Goal: Check status: Check status

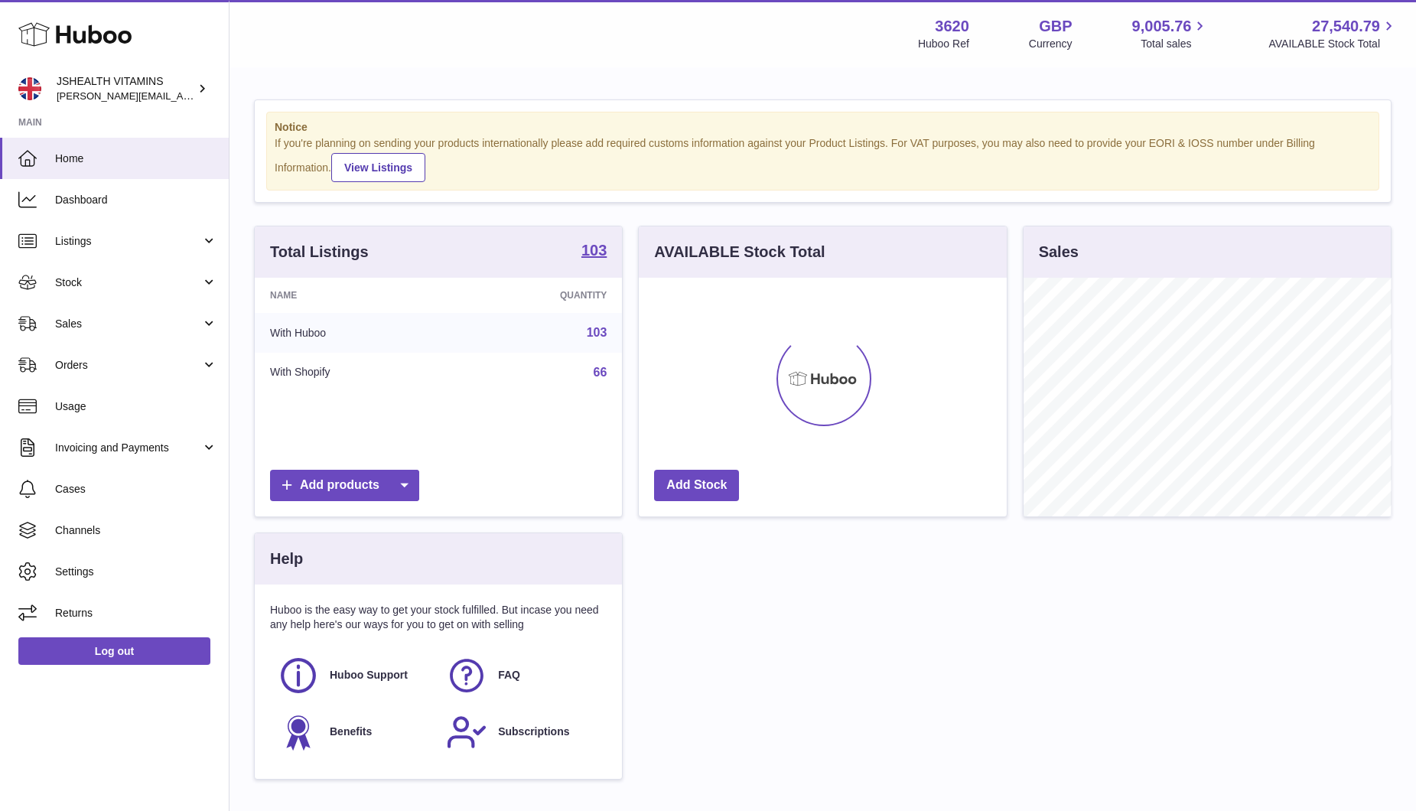
scroll to position [239, 367]
click at [93, 292] on link "Stock" at bounding box center [114, 282] width 229 height 41
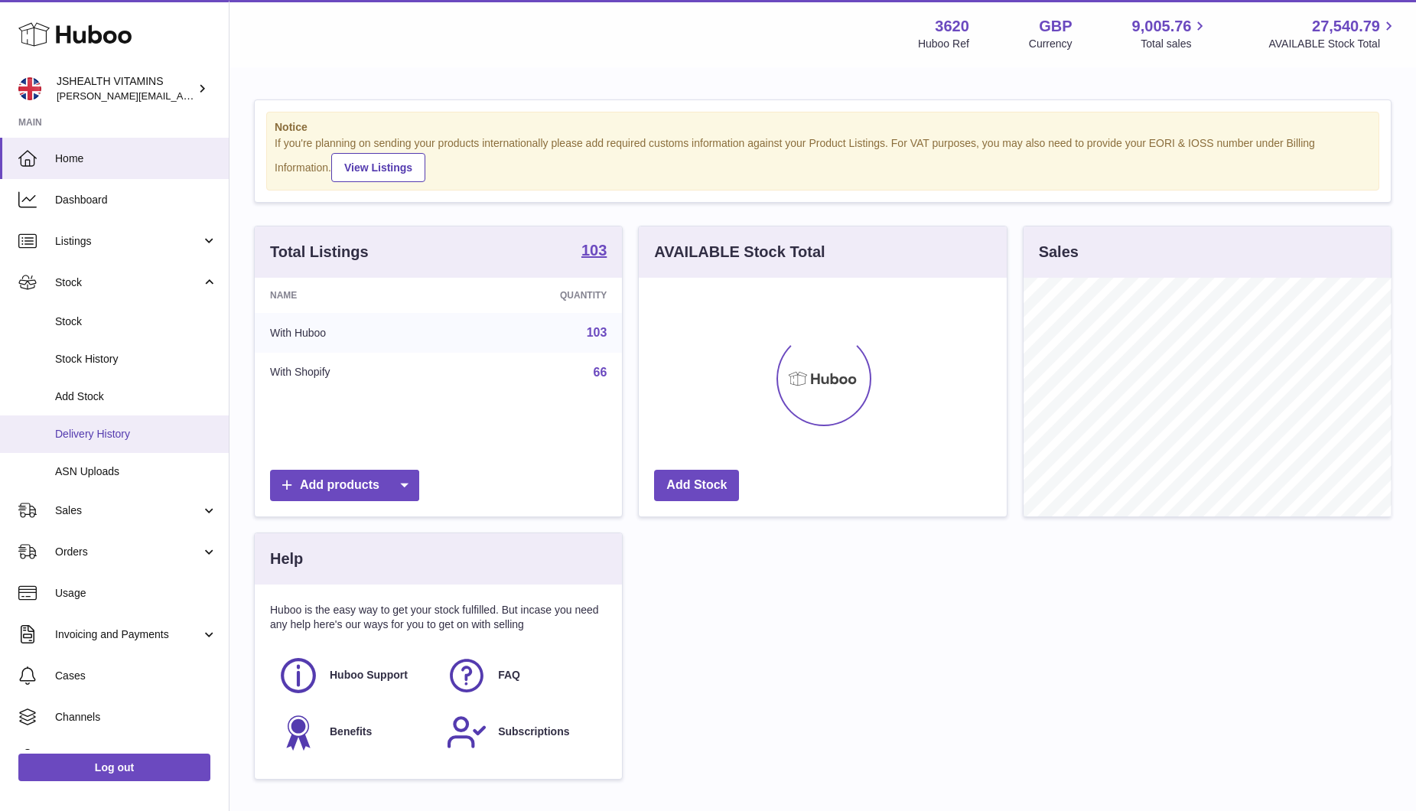
click at [87, 442] on link "Delivery History" at bounding box center [114, 433] width 229 height 37
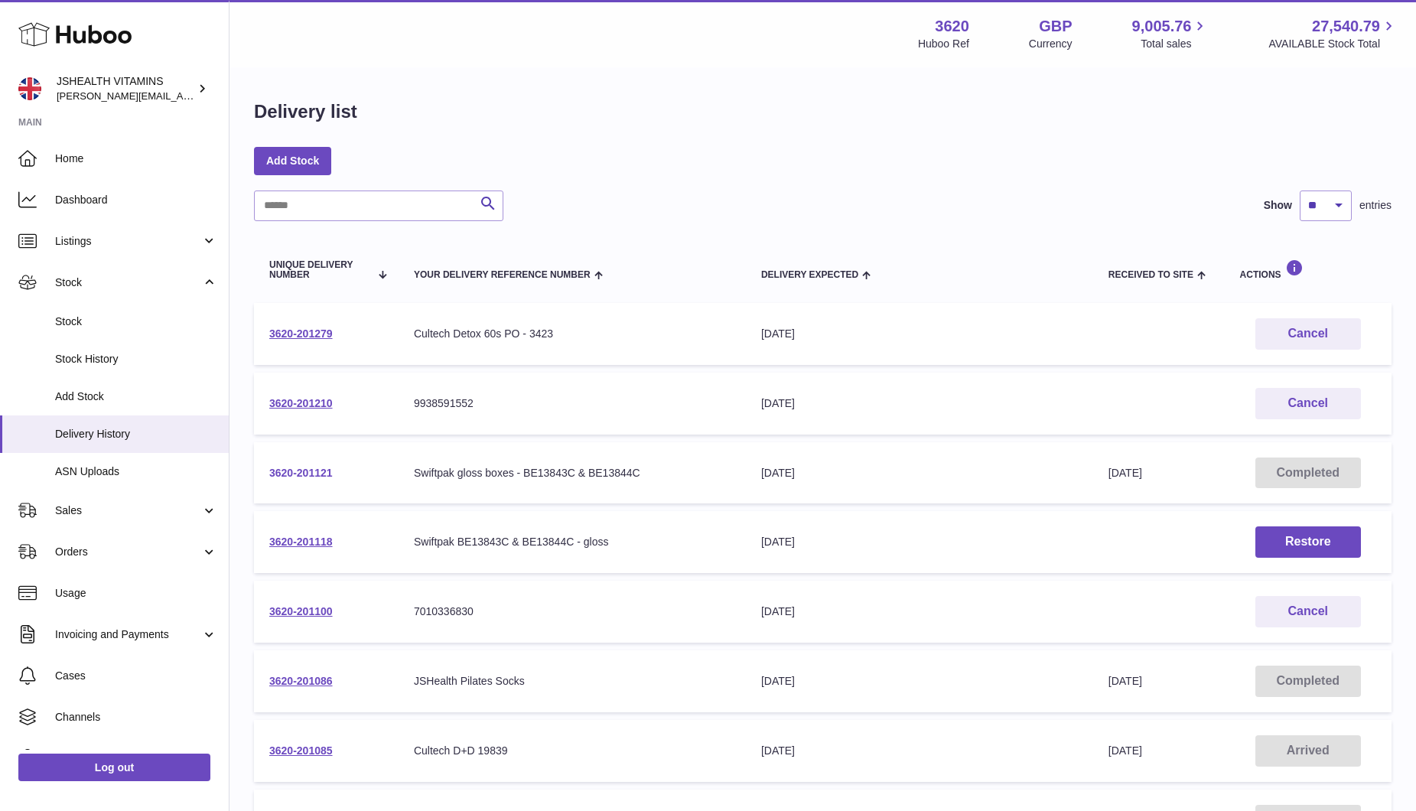
click at [318, 467] on link "3620-201121" at bounding box center [301, 473] width 64 height 12
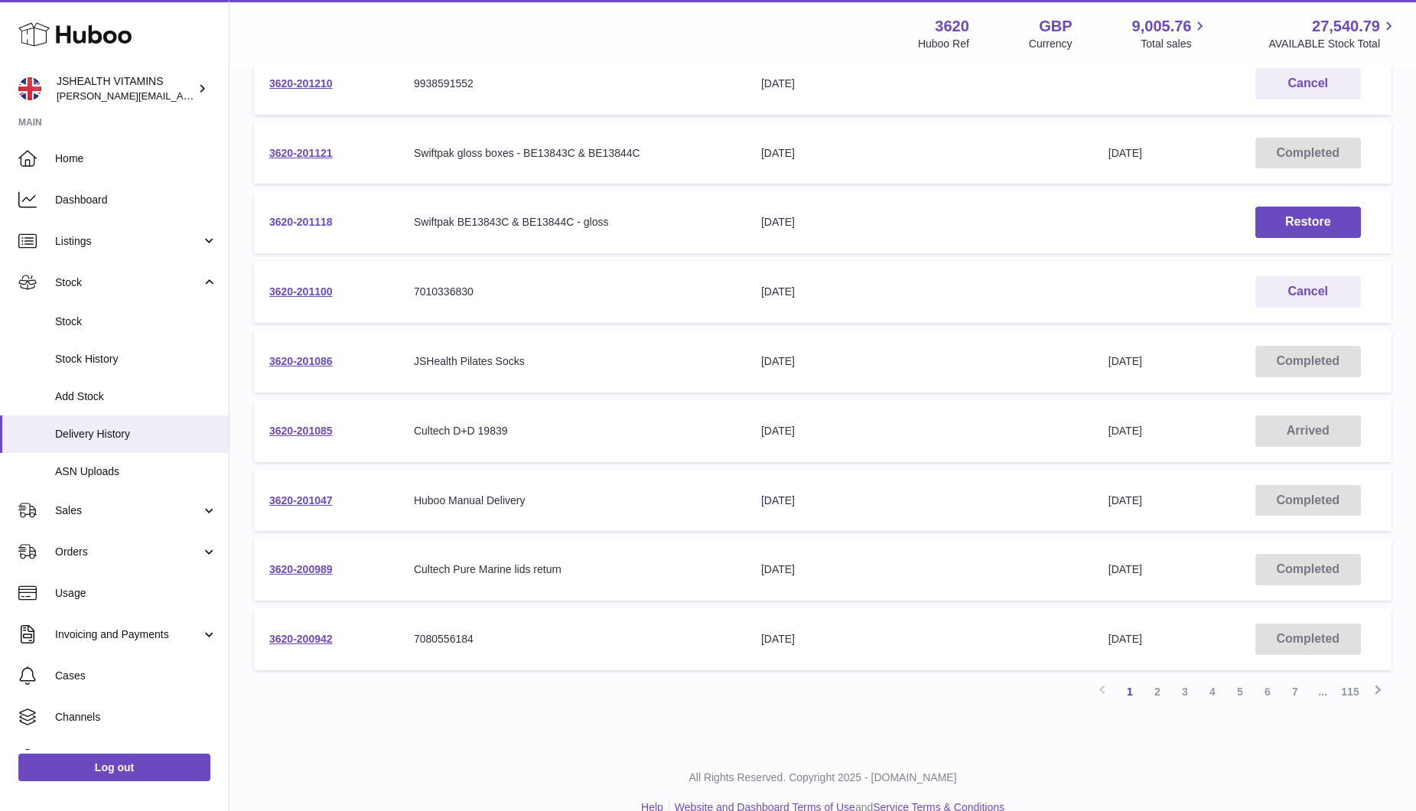
scroll to position [318, 0]
click at [1158, 702] on link "2" at bounding box center [1158, 694] width 28 height 28
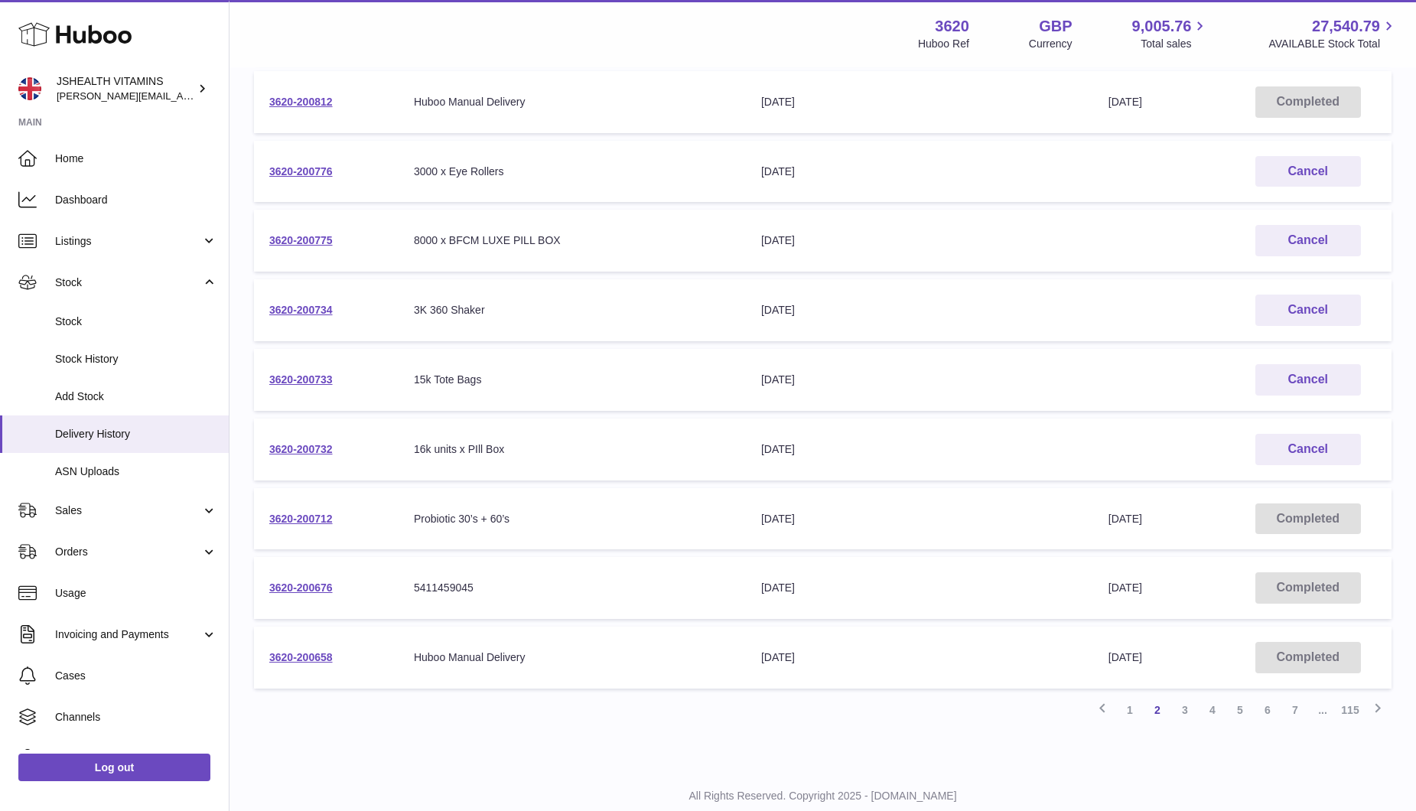
scroll to position [314, 0]
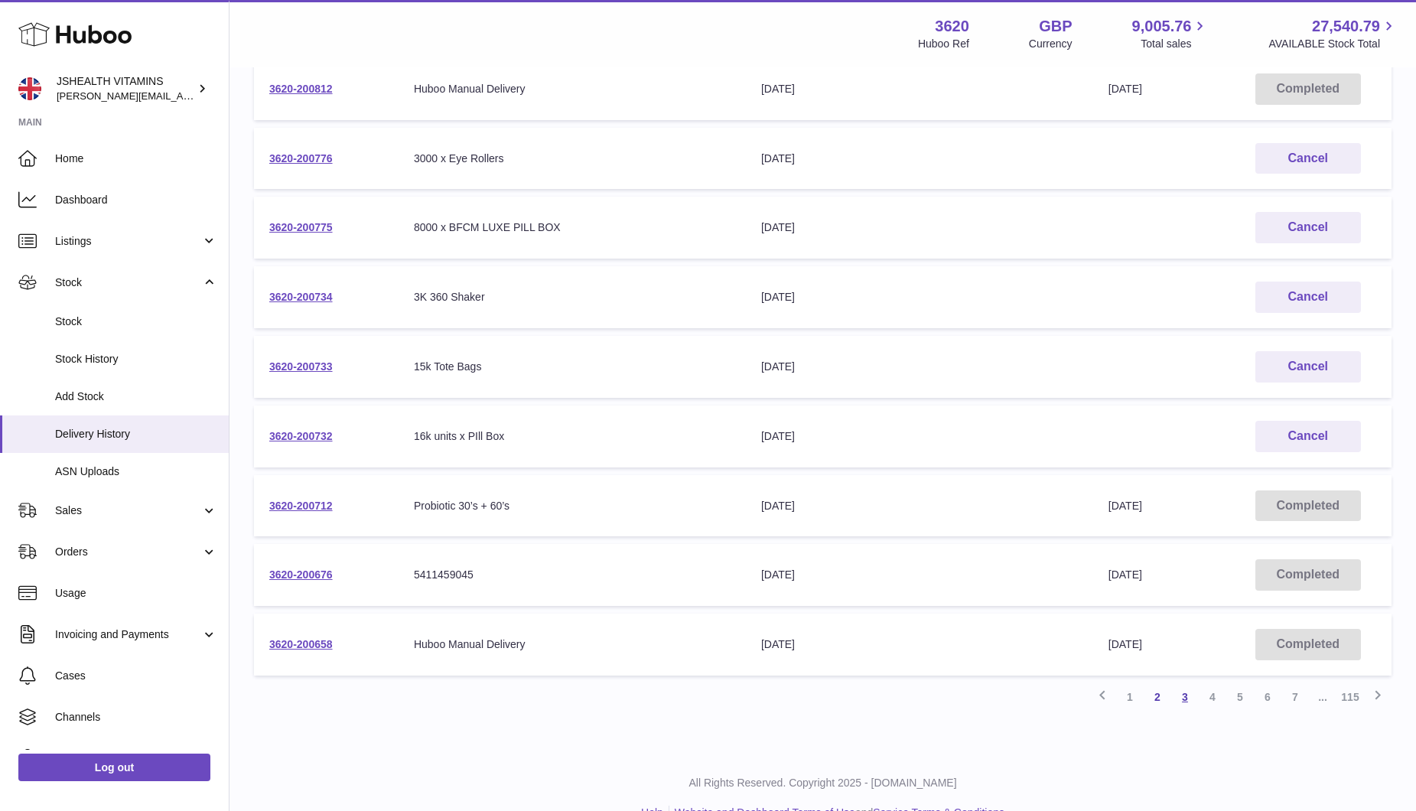
click at [1176, 699] on link "3" at bounding box center [1185, 697] width 28 height 28
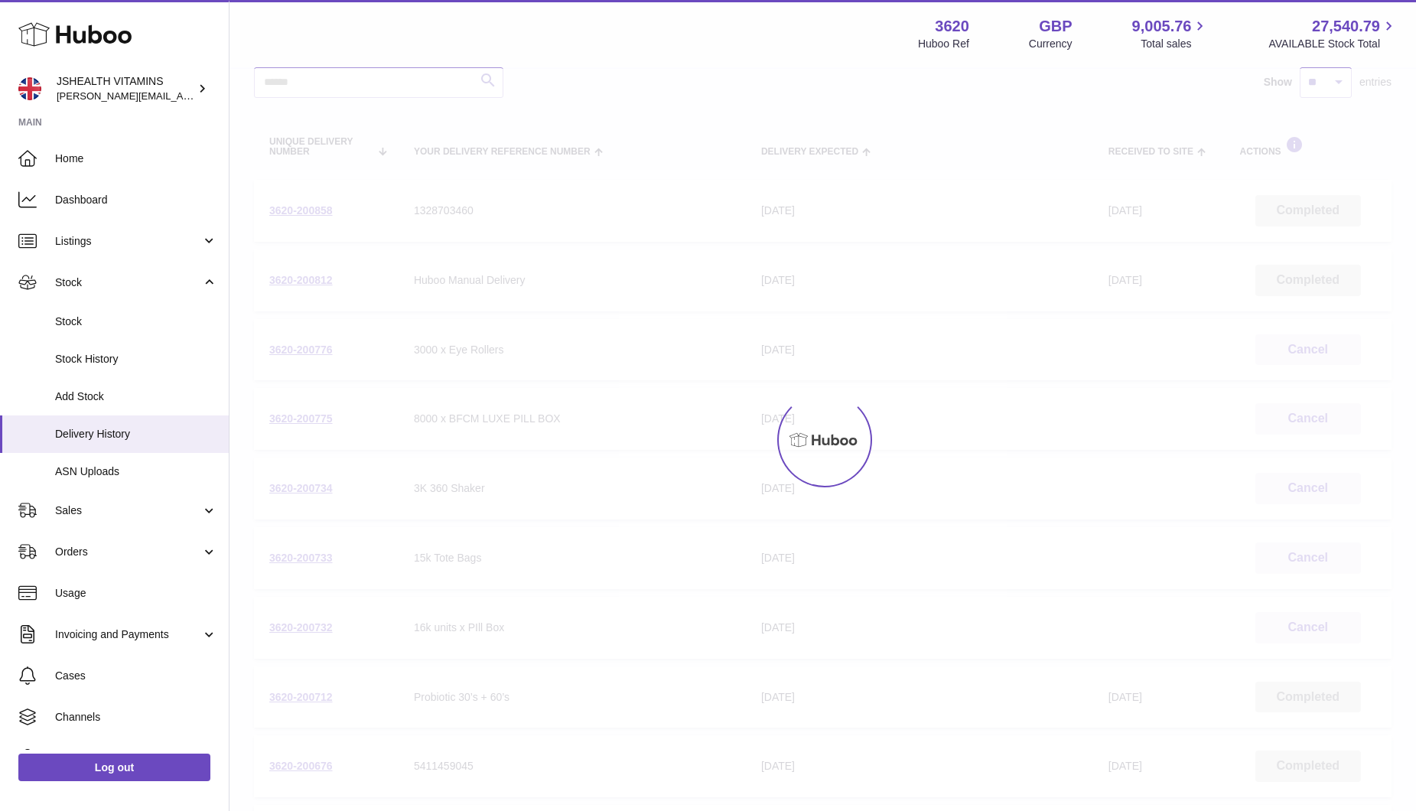
scroll to position [69, 0]
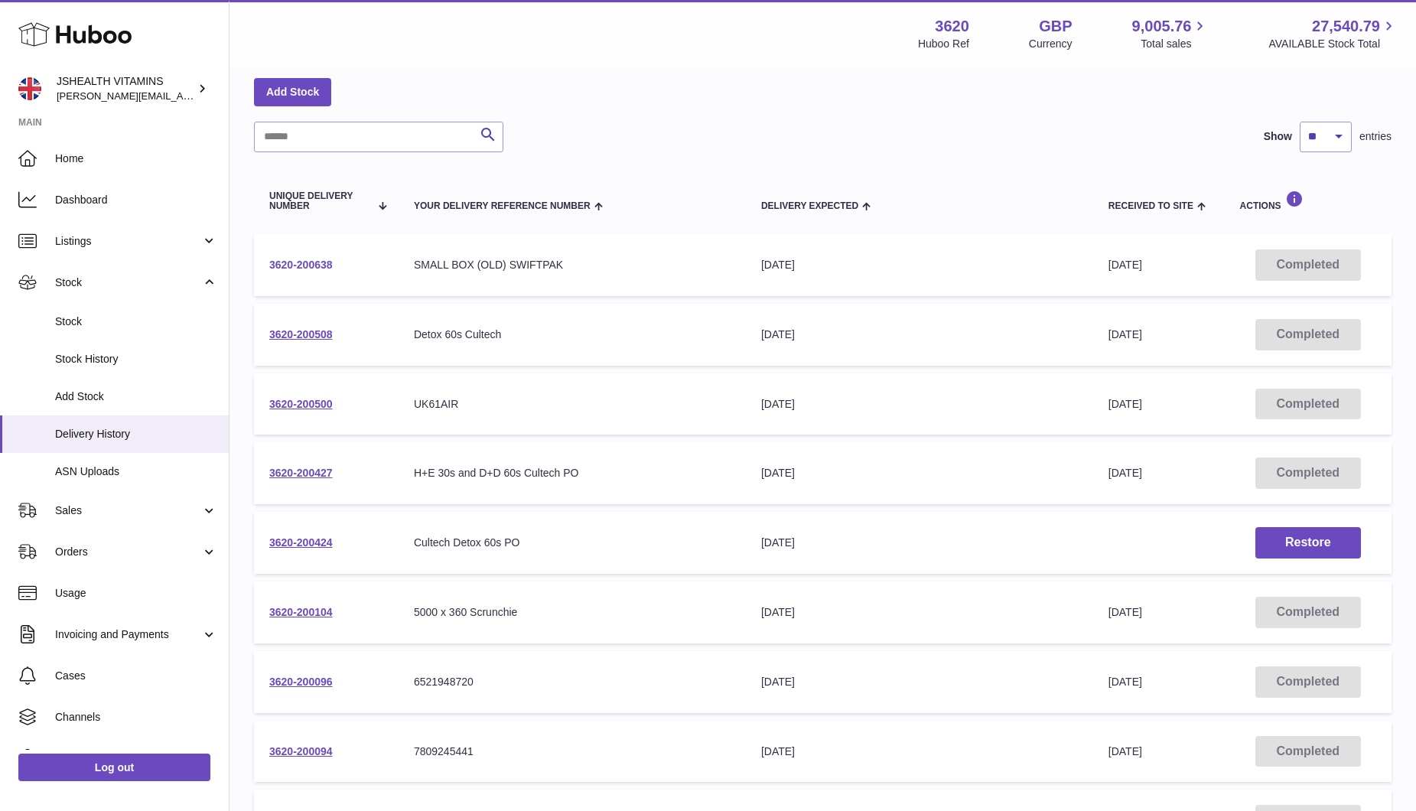
click at [294, 262] on link "3620-200638" at bounding box center [301, 265] width 64 height 12
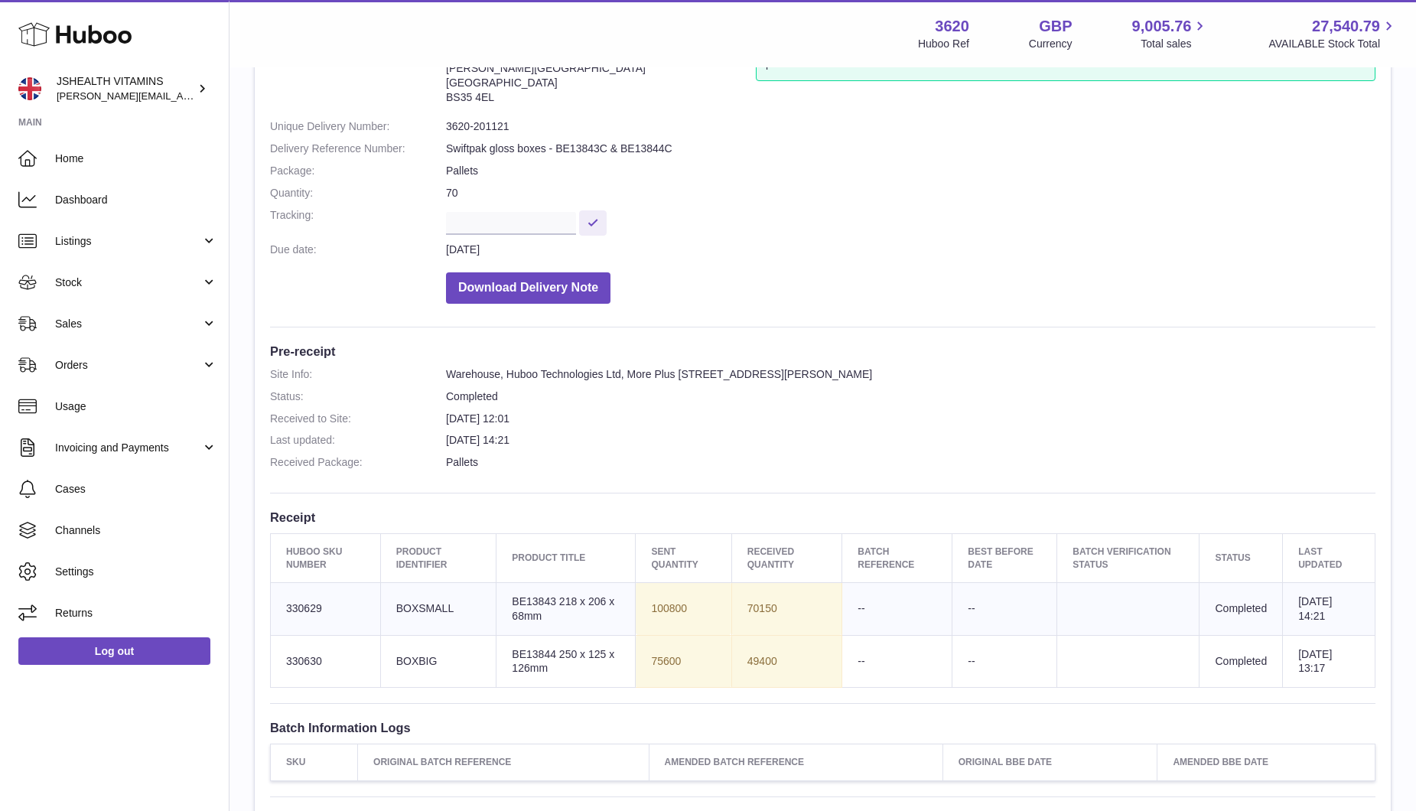
scroll to position [142, 0]
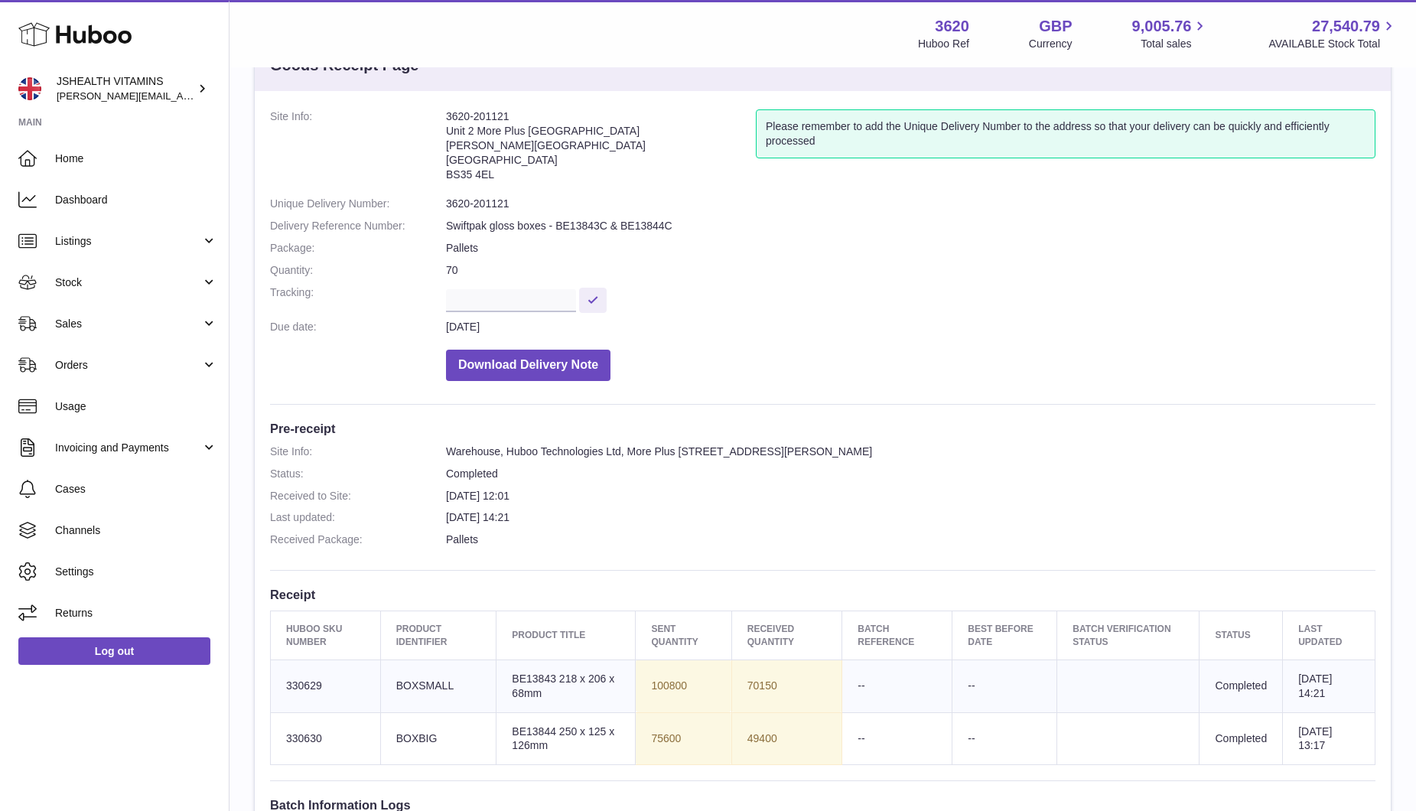
scroll to position [79, 0]
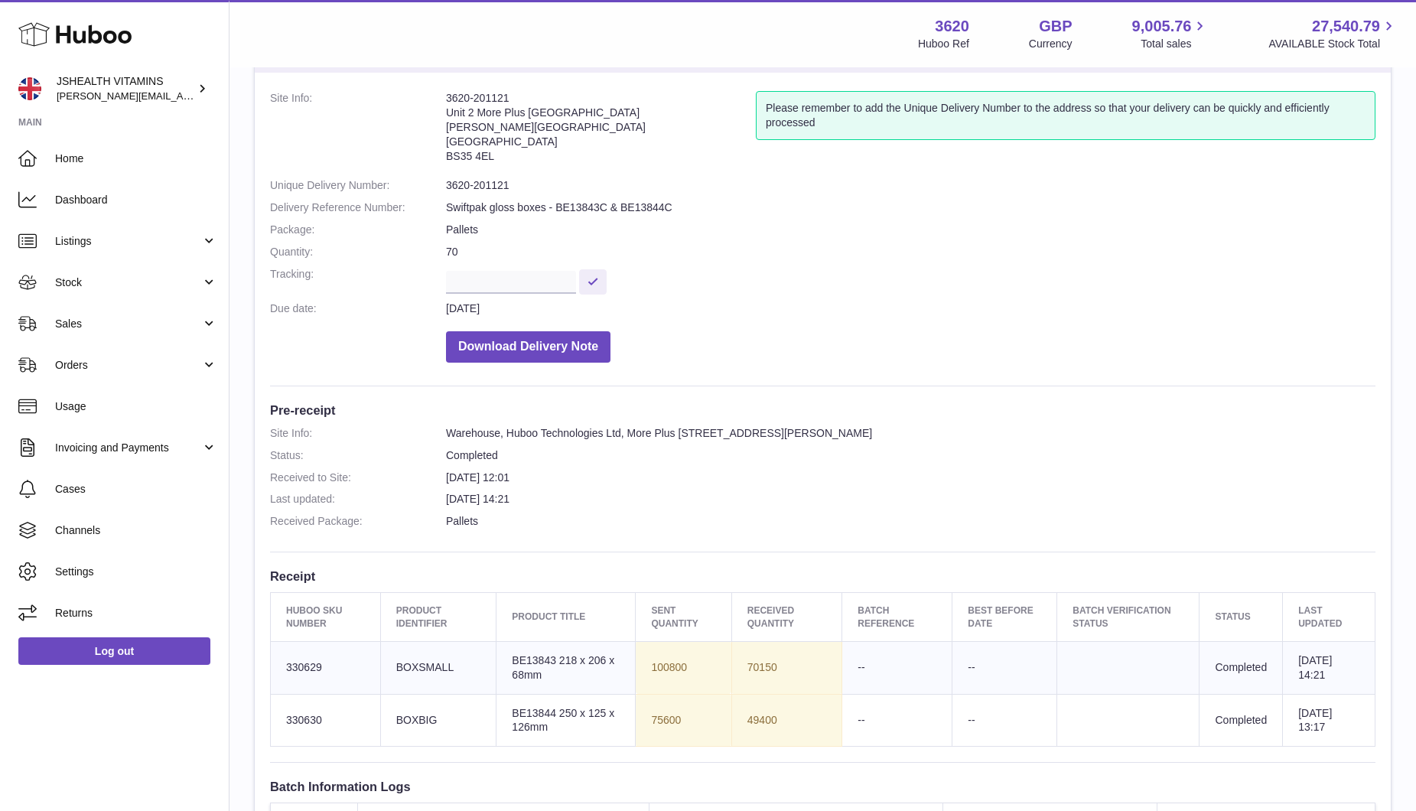
click at [492, 180] on dd "3620-201121" at bounding box center [911, 185] width 930 height 15
copy dl "3620-201121"
click at [740, 347] on dd "Download Delivery Note" at bounding box center [911, 343] width 930 height 39
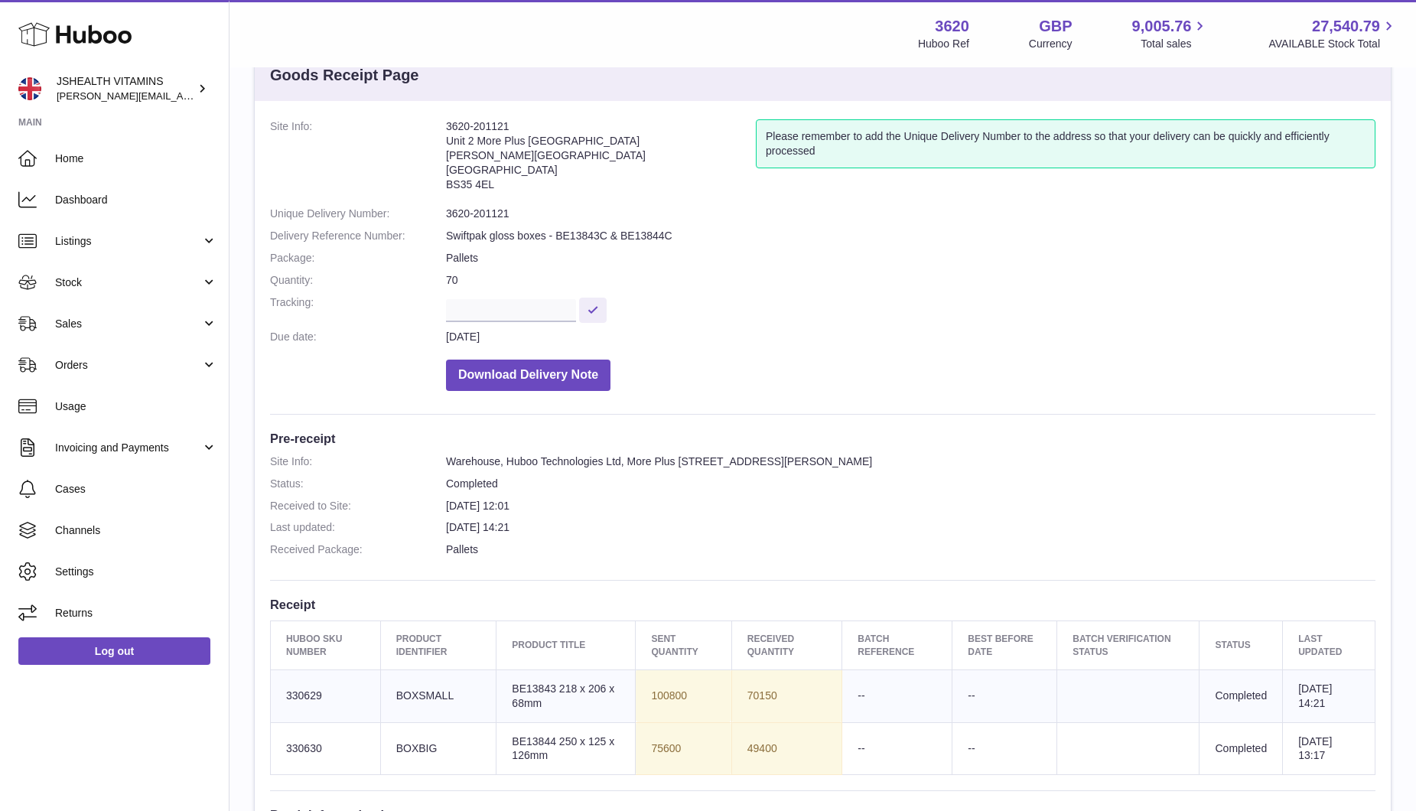
scroll to position [48, 0]
click at [573, 695] on td "Product title BE13843 218 x 206 x 68mm" at bounding box center [566, 698] width 139 height 53
copy tr "BE13843 218 x 206 x 68mm"
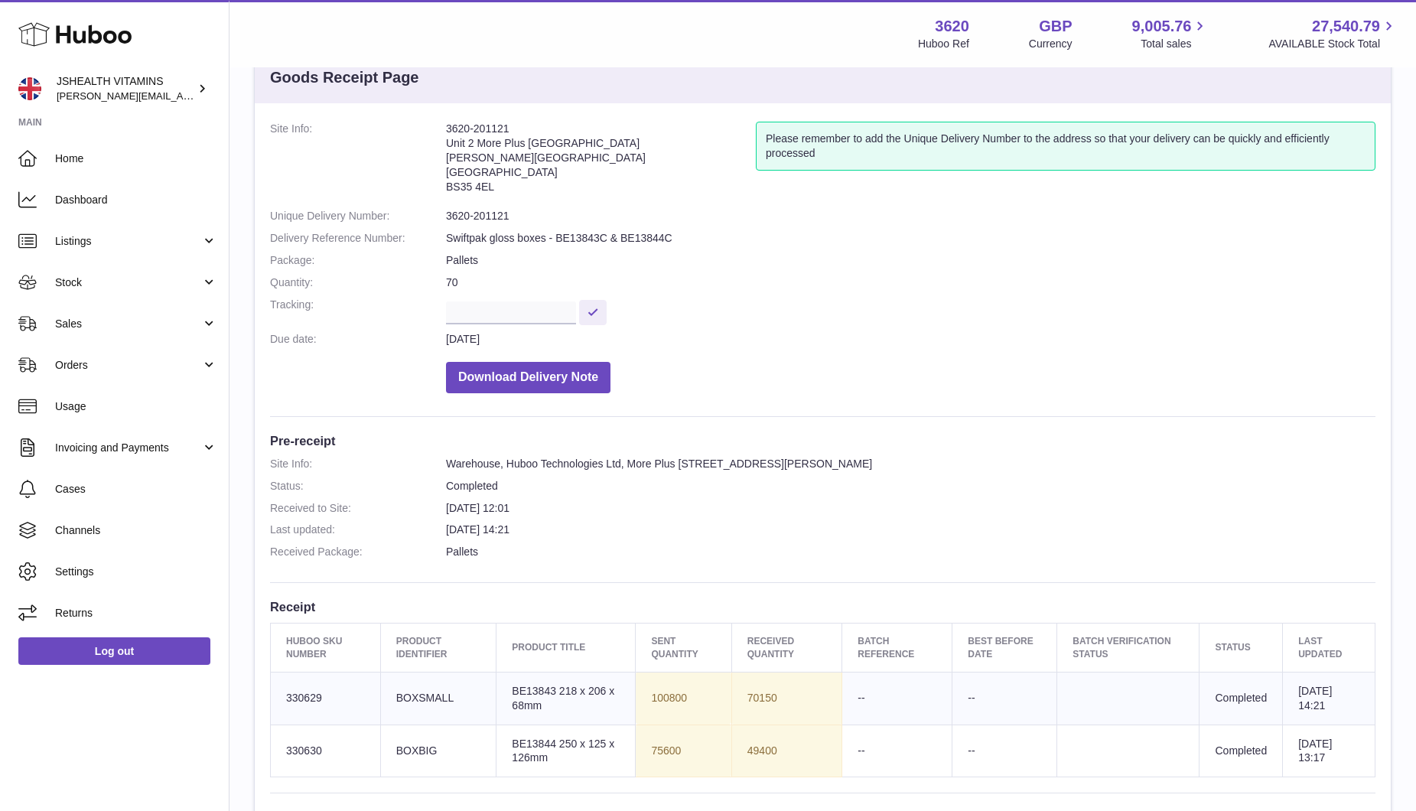
click at [764, 697] on td "70150" at bounding box center [787, 698] width 111 height 53
copy td "70150"
click at [764, 755] on td "49400" at bounding box center [787, 751] width 111 height 53
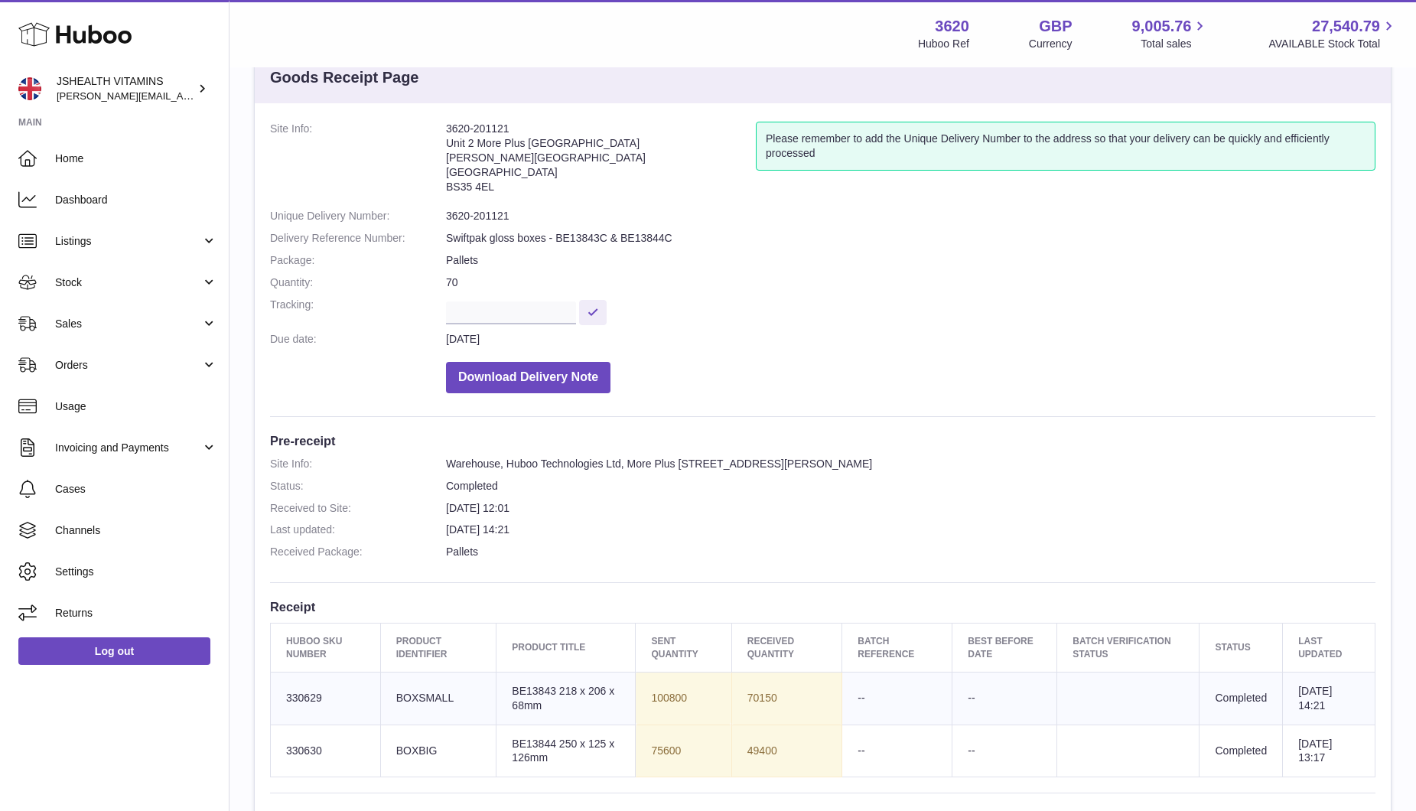
copy td "49400"
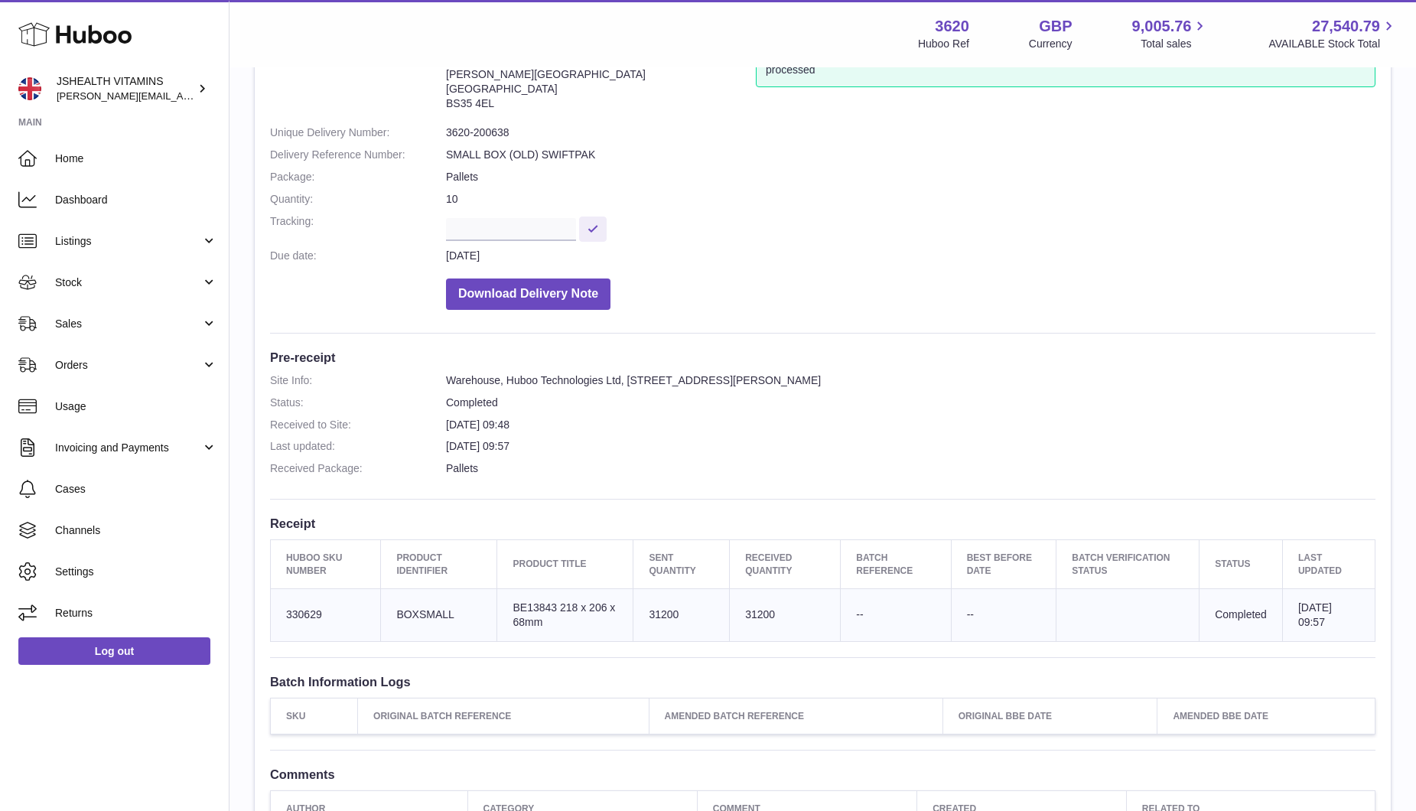
scroll to position [140, 0]
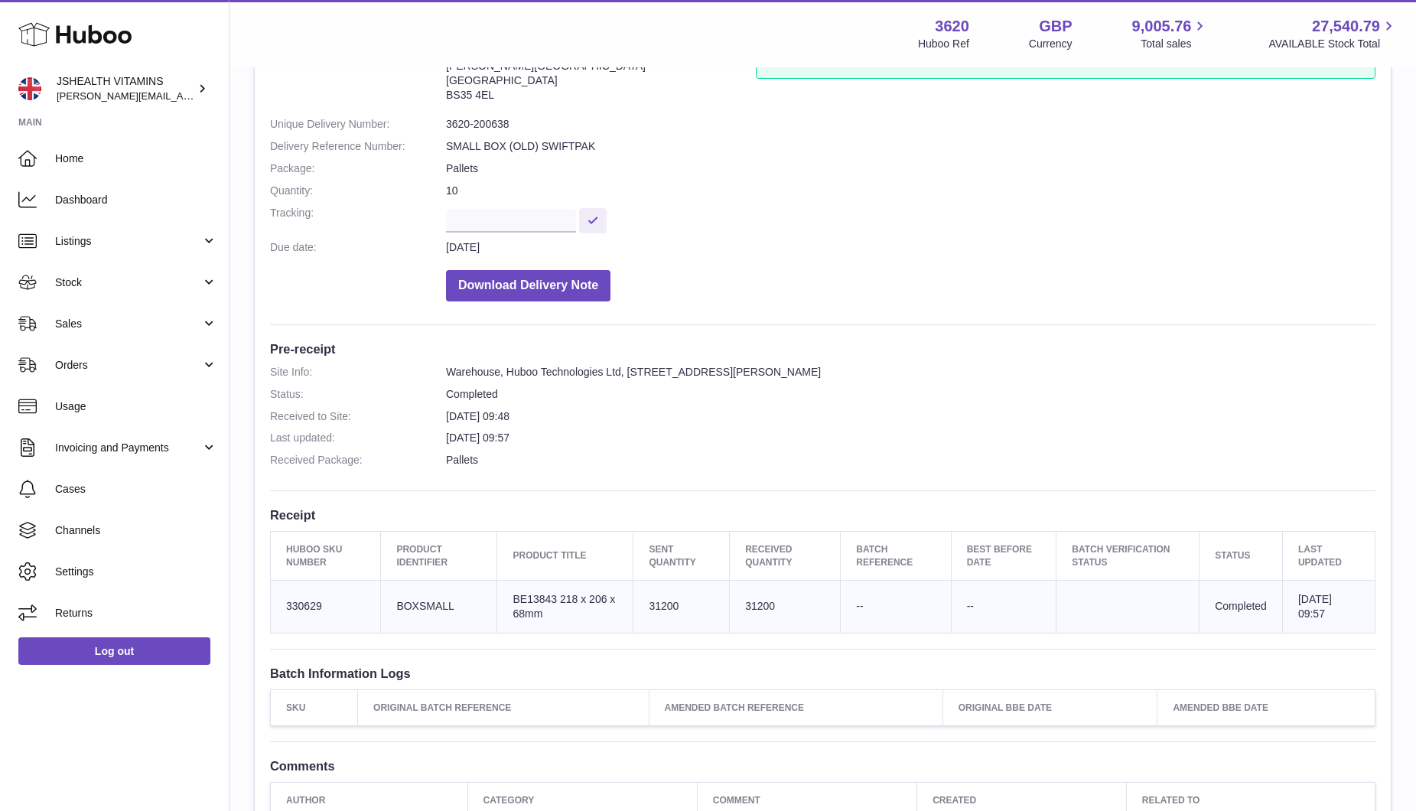
click at [1006, 17] on div "3620 Huboo Ref GBP Currency 9,005.76 Total sales 27,540.79 AVAILABLE Stock Total" at bounding box center [1158, 33] width 480 height 35
